Goal: Transaction & Acquisition: Subscribe to service/newsletter

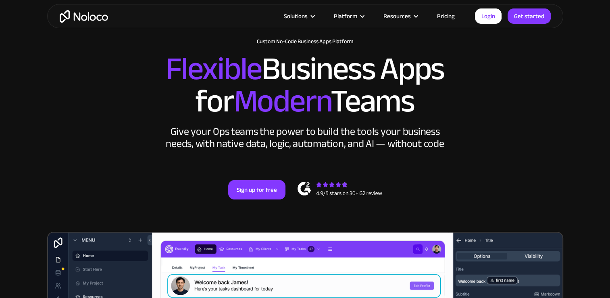
scroll to position [3, 0]
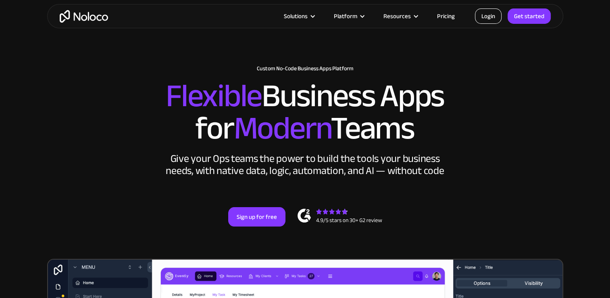
click at [487, 13] on link "Login" at bounding box center [488, 15] width 27 height 15
click at [446, 17] on link "Pricing" at bounding box center [446, 16] width 38 height 10
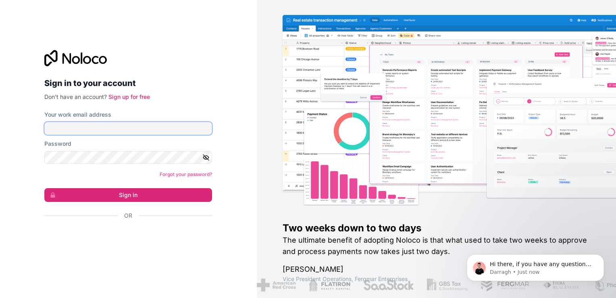
click at [146, 123] on input "Your work email address" at bounding box center [128, 128] width 168 height 13
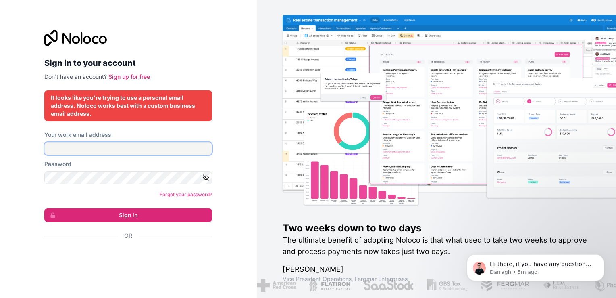
click at [63, 144] on input "Your work email address" at bounding box center [128, 148] width 168 height 13
type input "luca.billi@subaccount.be"
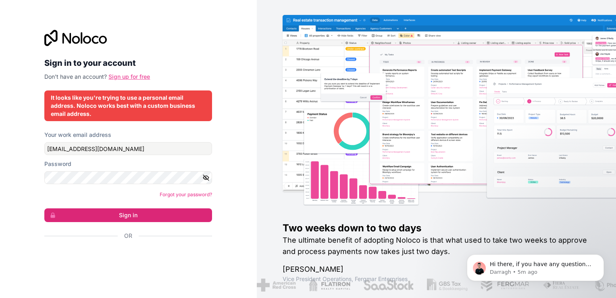
click at [124, 74] on link "Sign up for free" at bounding box center [129, 76] width 42 height 7
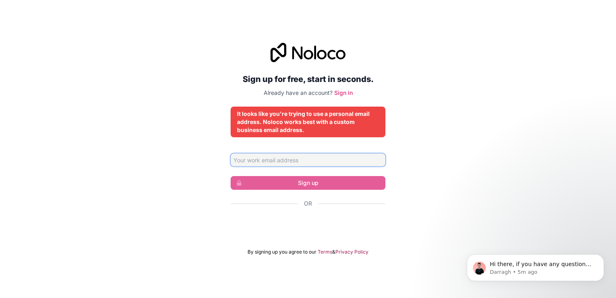
click at [293, 162] on input "Email address" at bounding box center [308, 159] width 155 height 13
type input "luca.billi@subaccount.be"
